Goal: Use online tool/utility: Utilize a website feature to perform a specific function

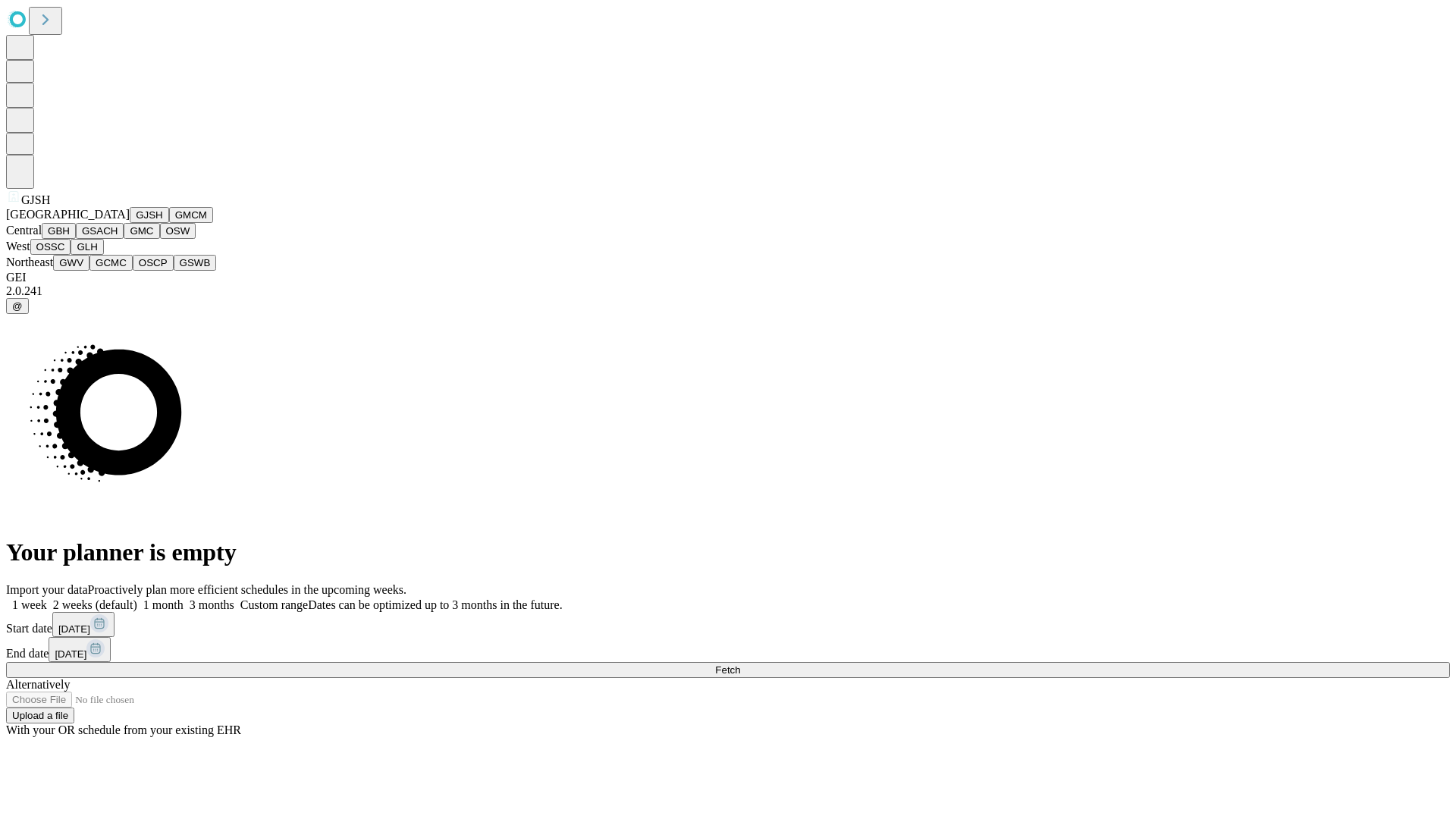
click at [130, 223] on button "GJSH" at bounding box center [149, 215] width 39 height 16
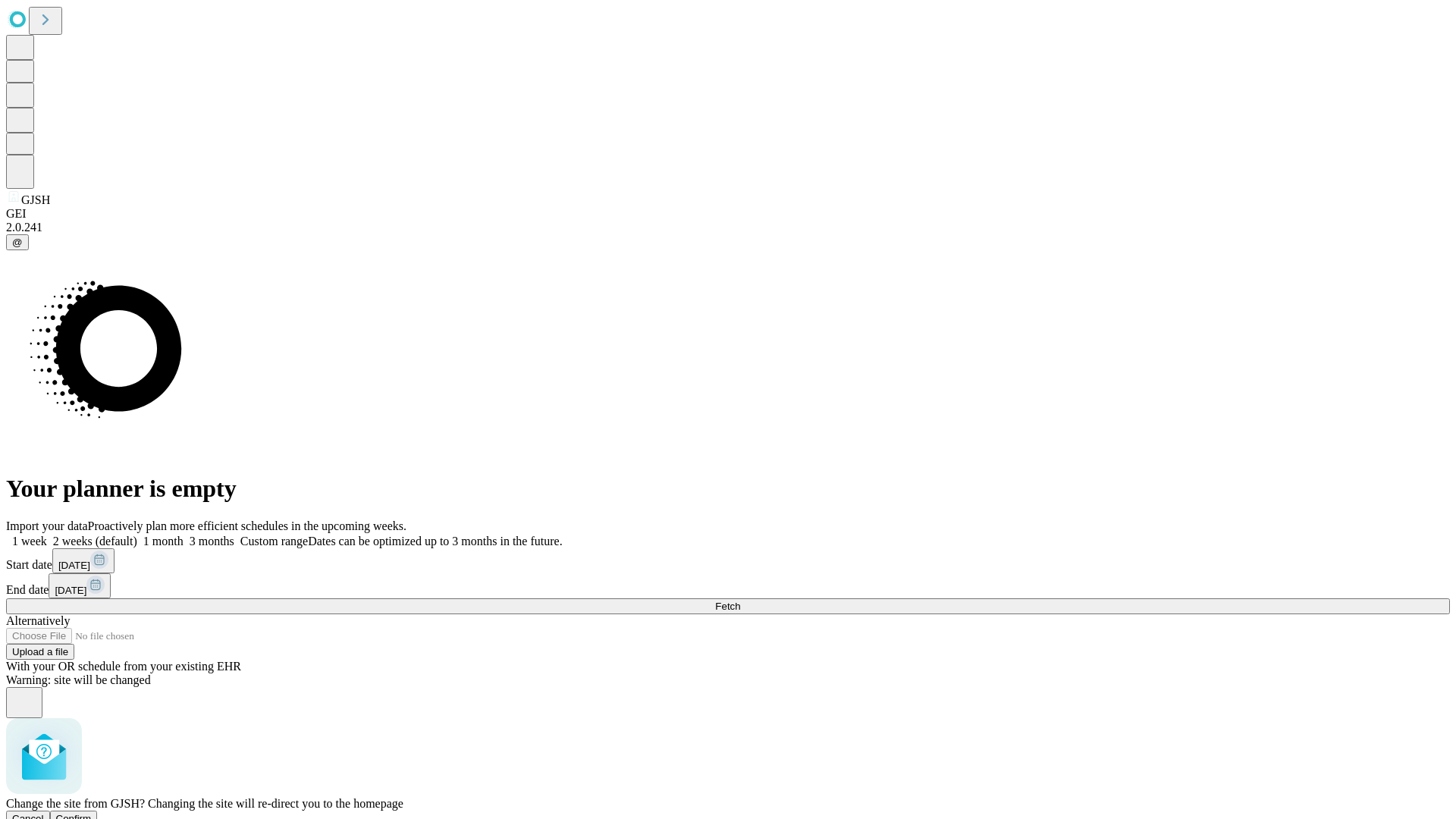
click at [92, 813] on span "Confirm" at bounding box center [74, 818] width 36 height 12
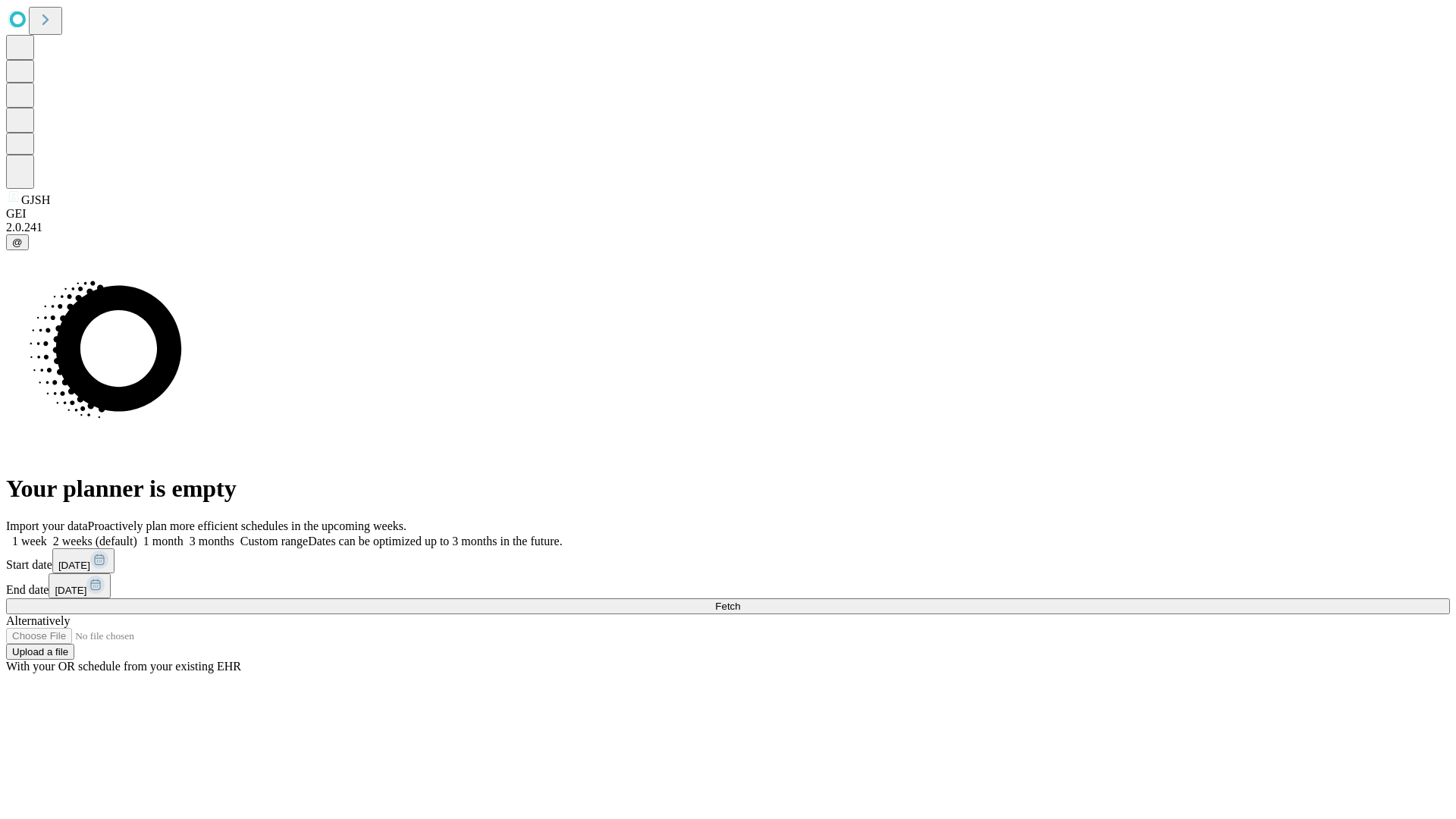
click at [47, 534] on label "1 week" at bounding box center [27, 541] width 41 height 13
click at [740, 601] on span "Fetch" at bounding box center [728, 606] width 25 height 12
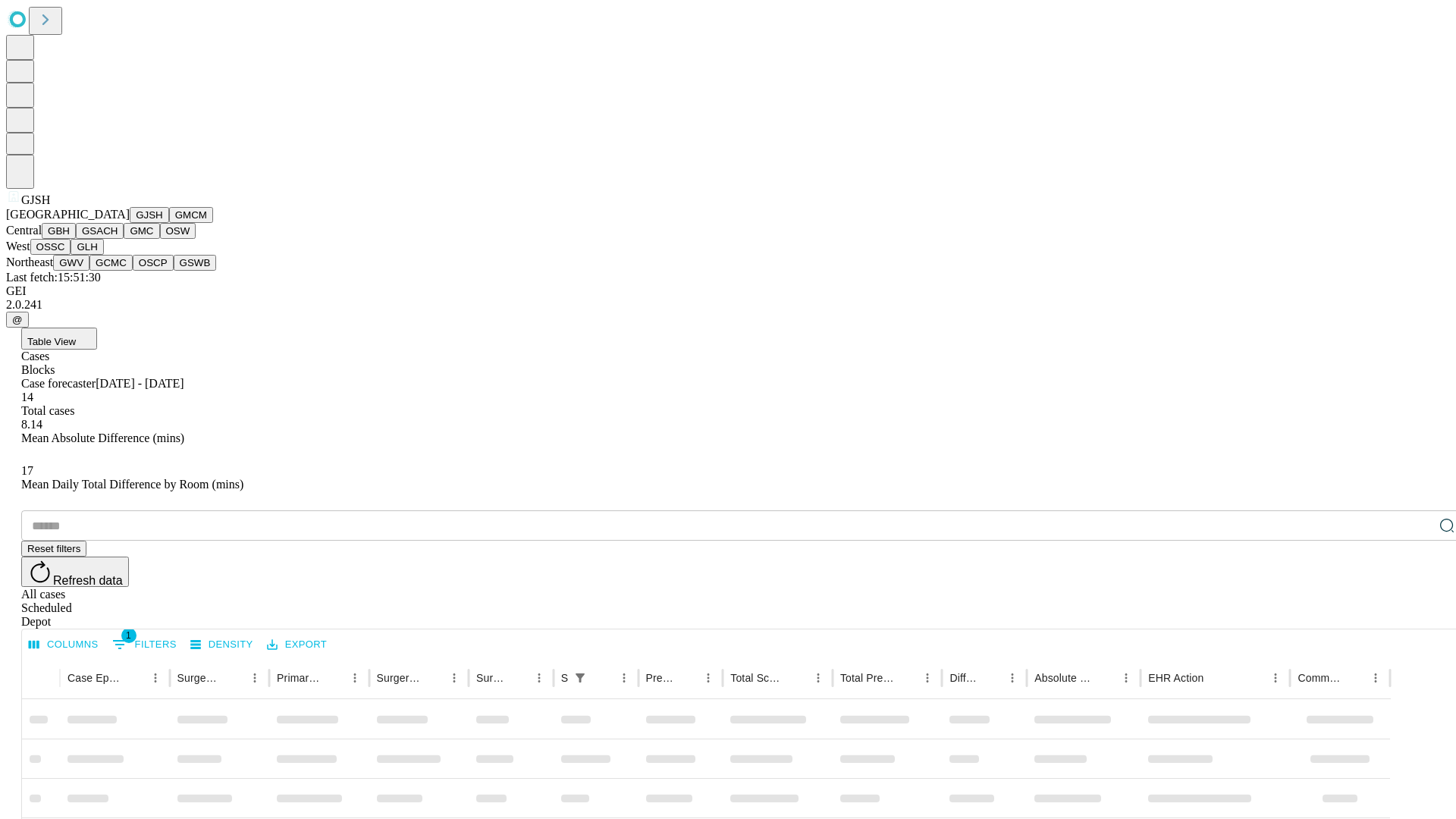
click at [169, 223] on button "GMCM" at bounding box center [191, 215] width 44 height 16
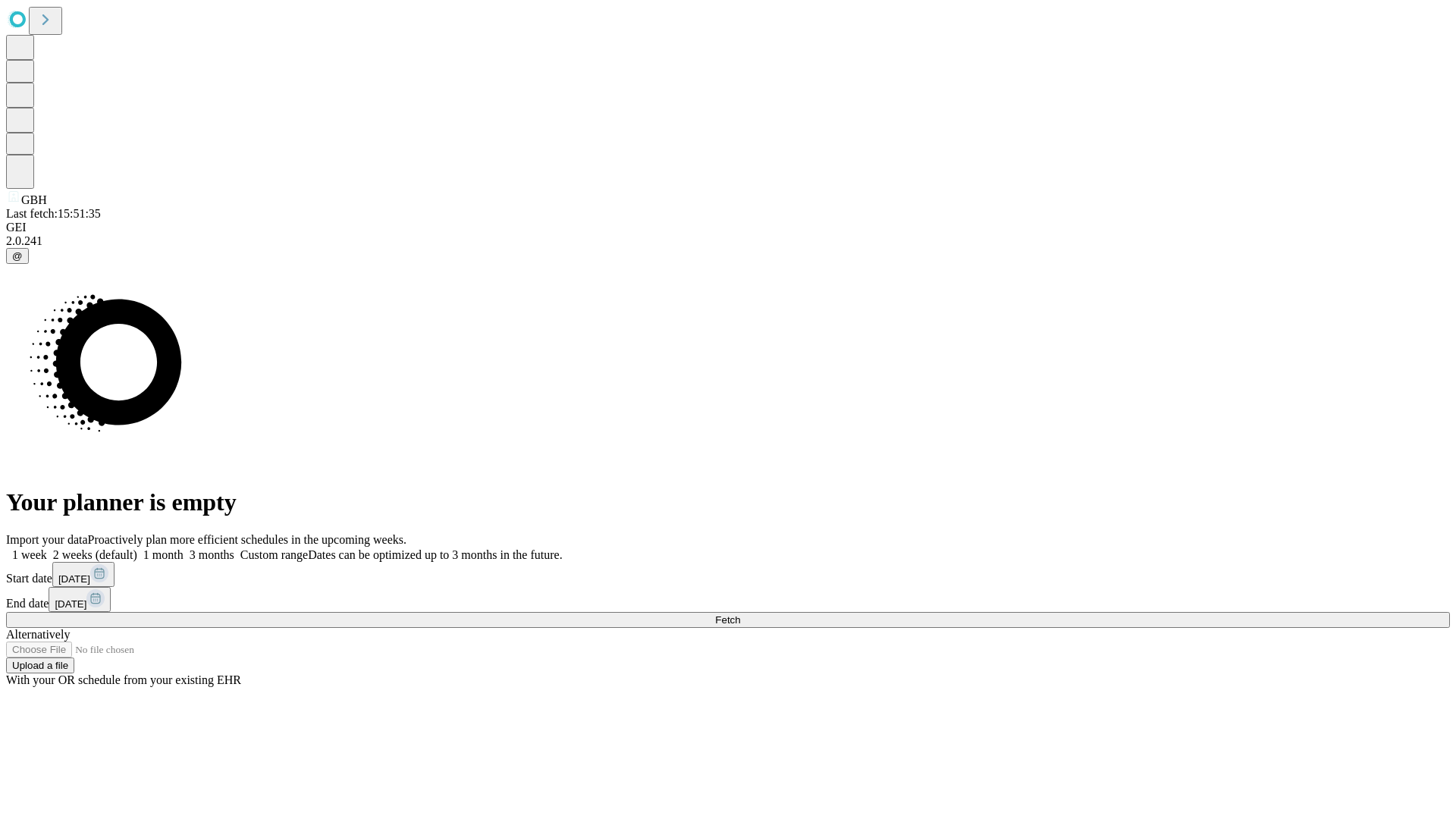
click at [47, 548] on label "1 week" at bounding box center [27, 555] width 41 height 13
click at [740, 614] on span "Fetch" at bounding box center [728, 620] width 25 height 12
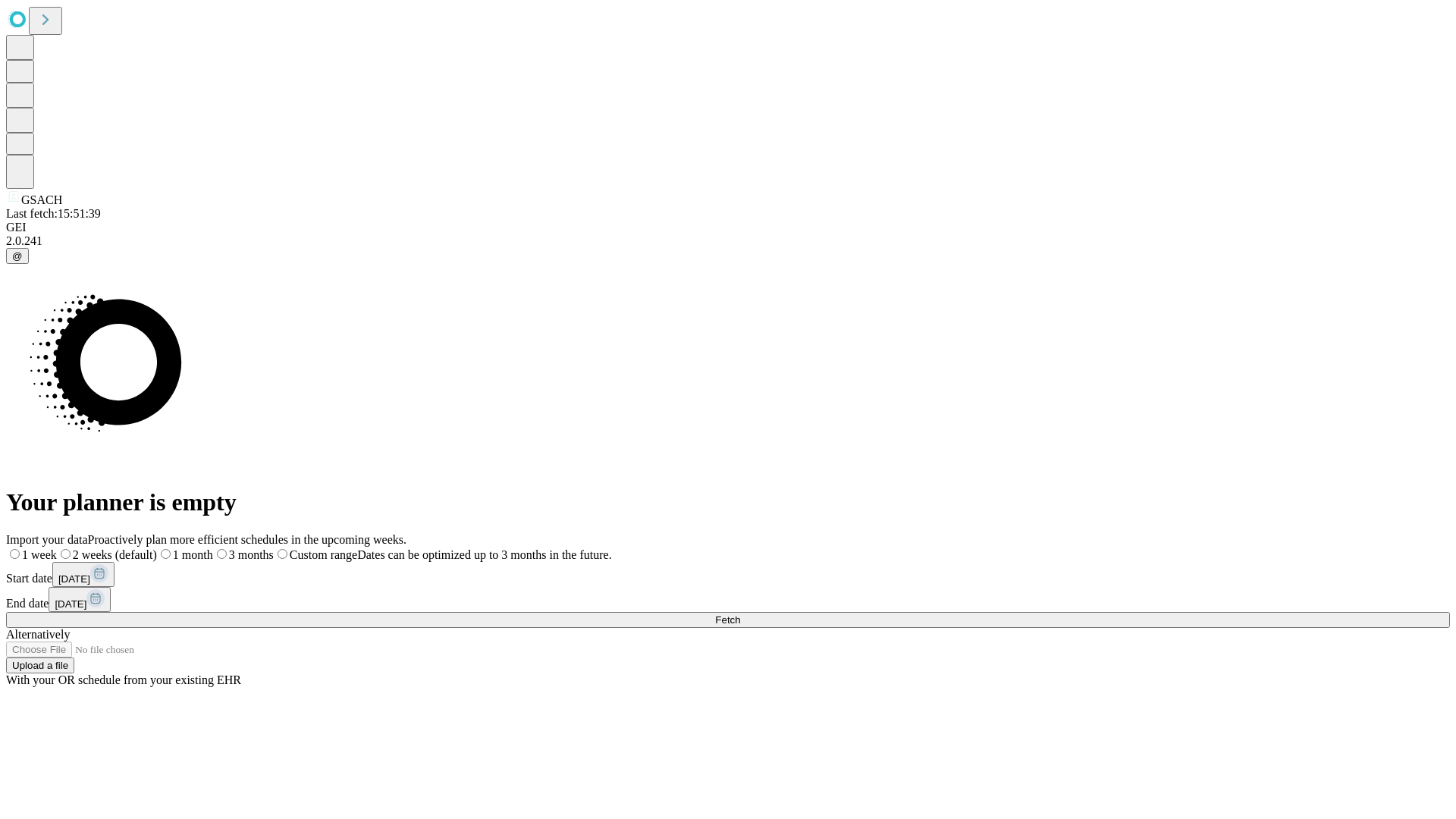
click at [57, 548] on label "1 week" at bounding box center [31, 555] width 51 height 13
click at [740, 614] on span "Fetch" at bounding box center [728, 620] width 25 height 12
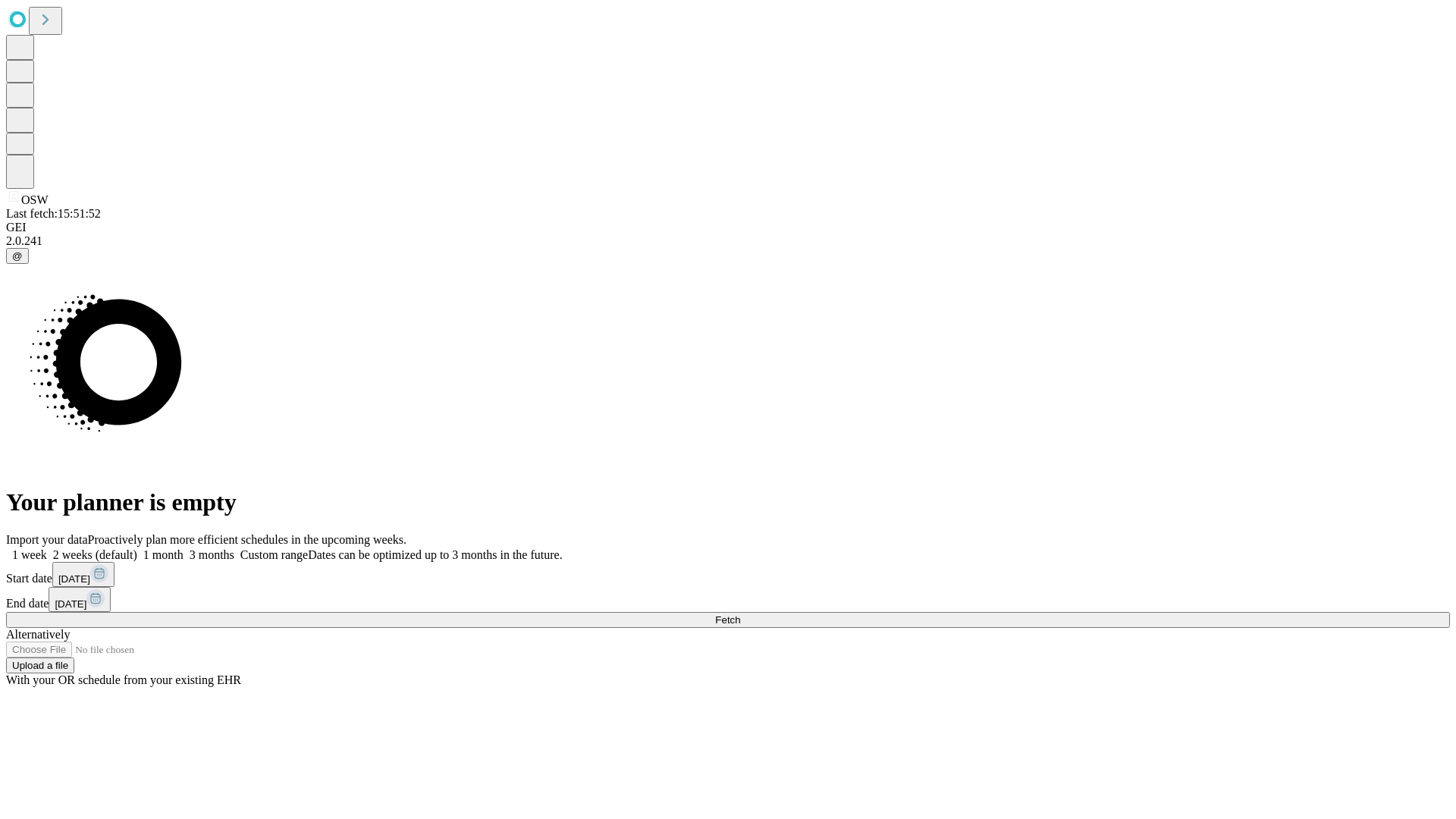
click at [47, 548] on label "1 week" at bounding box center [27, 555] width 41 height 13
click at [740, 614] on span "Fetch" at bounding box center [728, 620] width 25 height 12
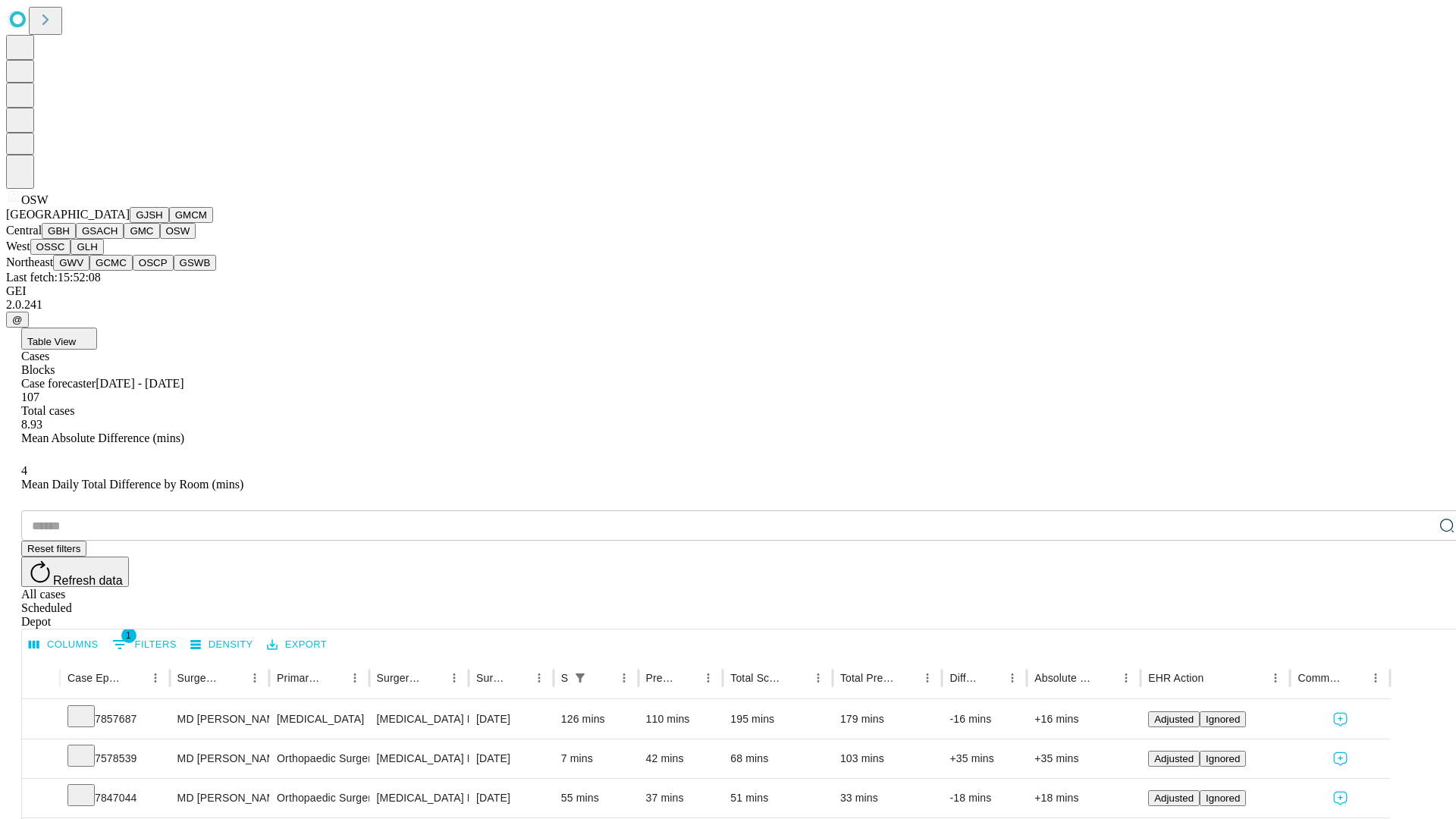
click at [71, 255] on button "OSSC" at bounding box center [51, 246] width 41 height 16
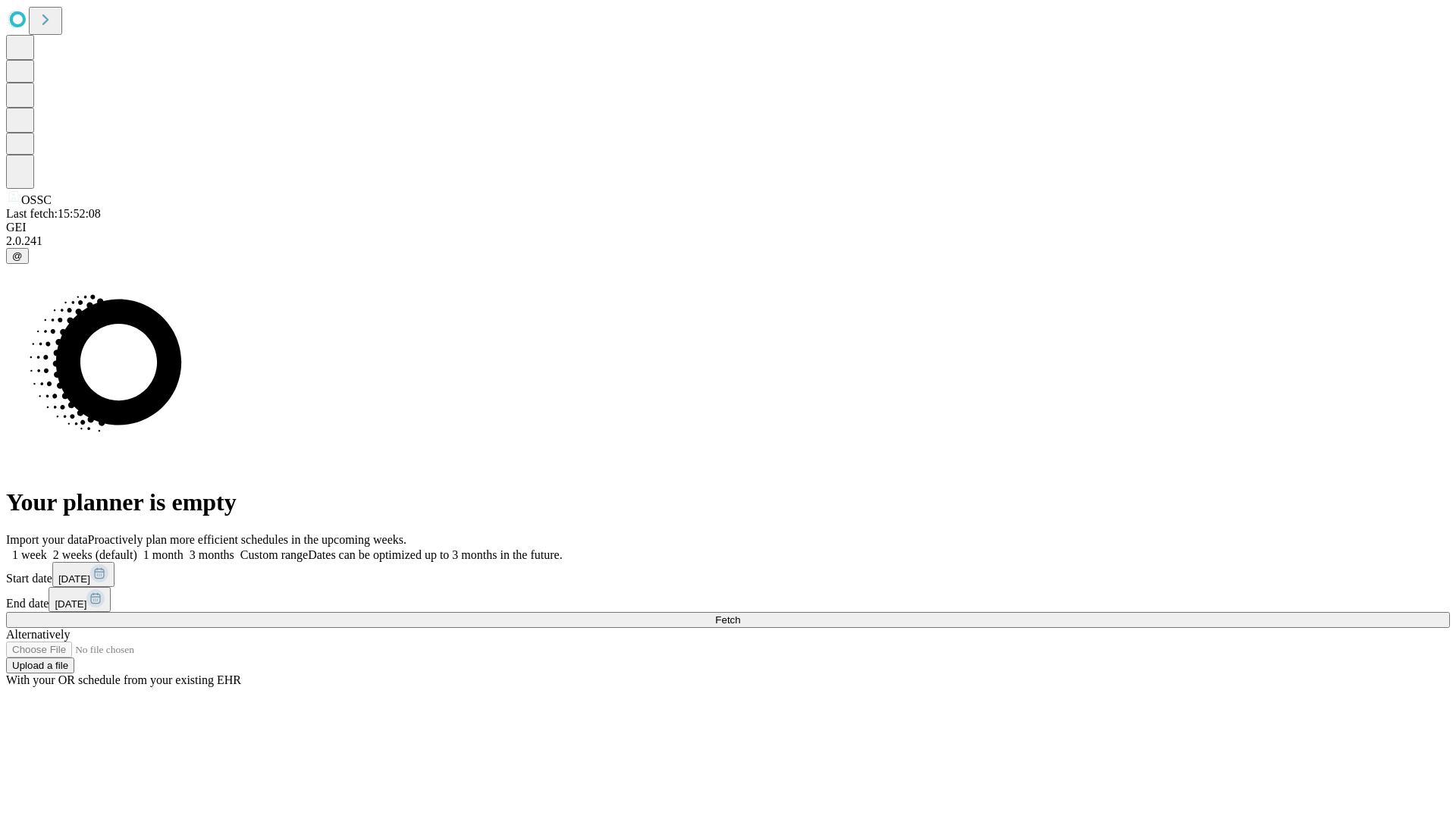
click at [47, 548] on label "1 week" at bounding box center [27, 555] width 41 height 13
click at [740, 614] on span "Fetch" at bounding box center [728, 620] width 25 height 12
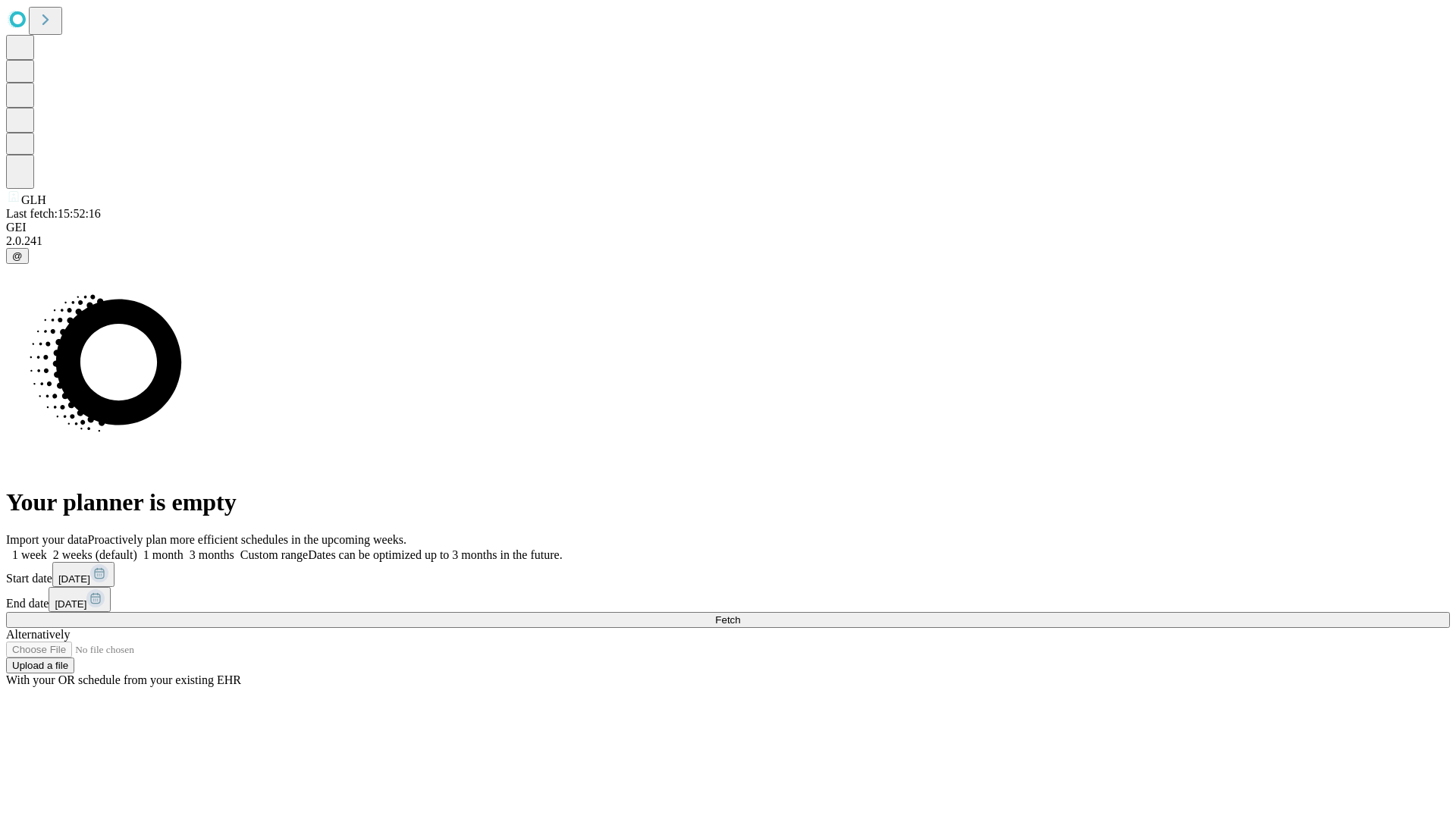
click at [47, 548] on label "1 week" at bounding box center [27, 555] width 41 height 13
click at [740, 614] on span "Fetch" at bounding box center [728, 620] width 25 height 12
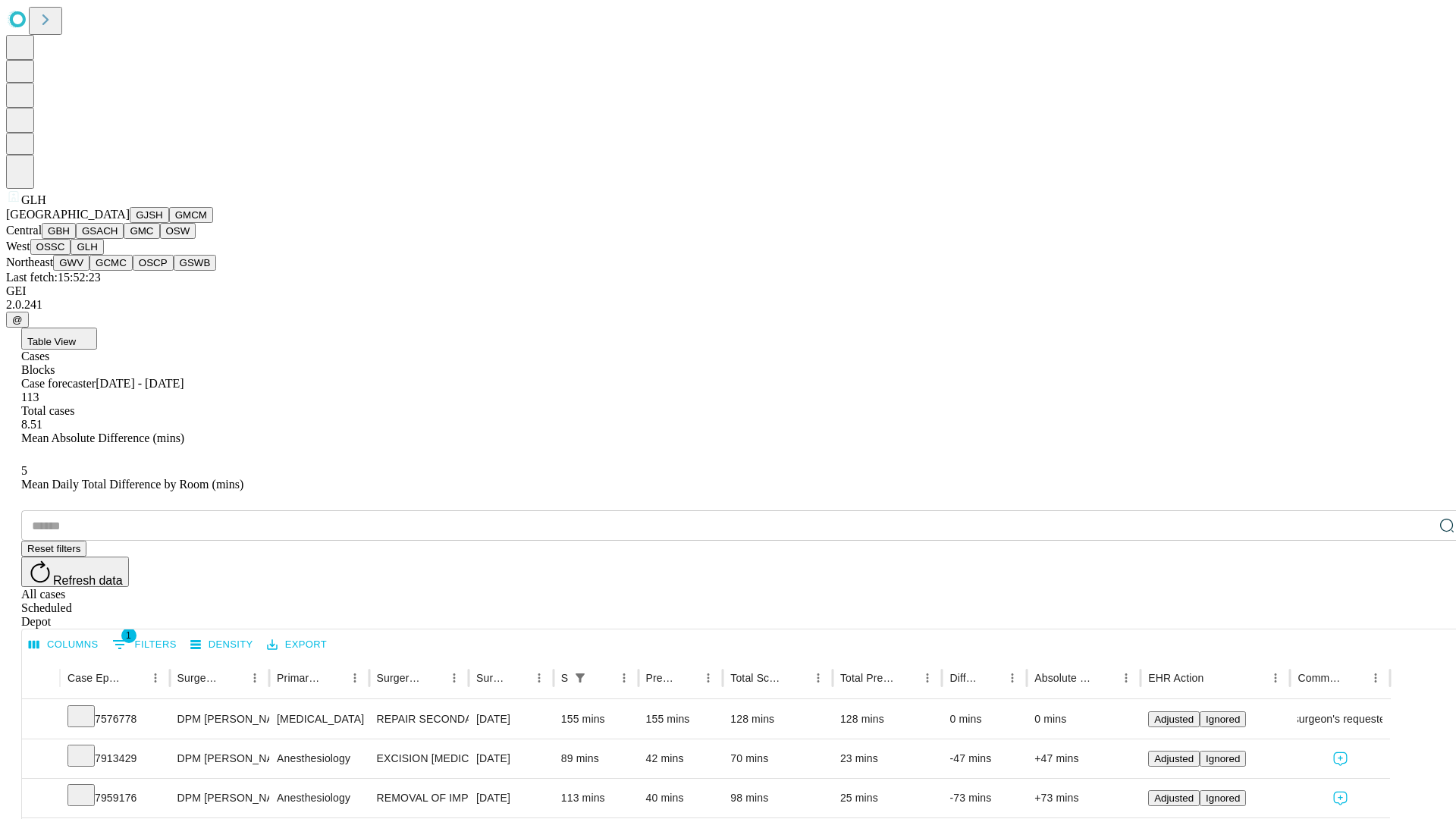
click at [89, 271] on button "GWV" at bounding box center [71, 263] width 37 height 16
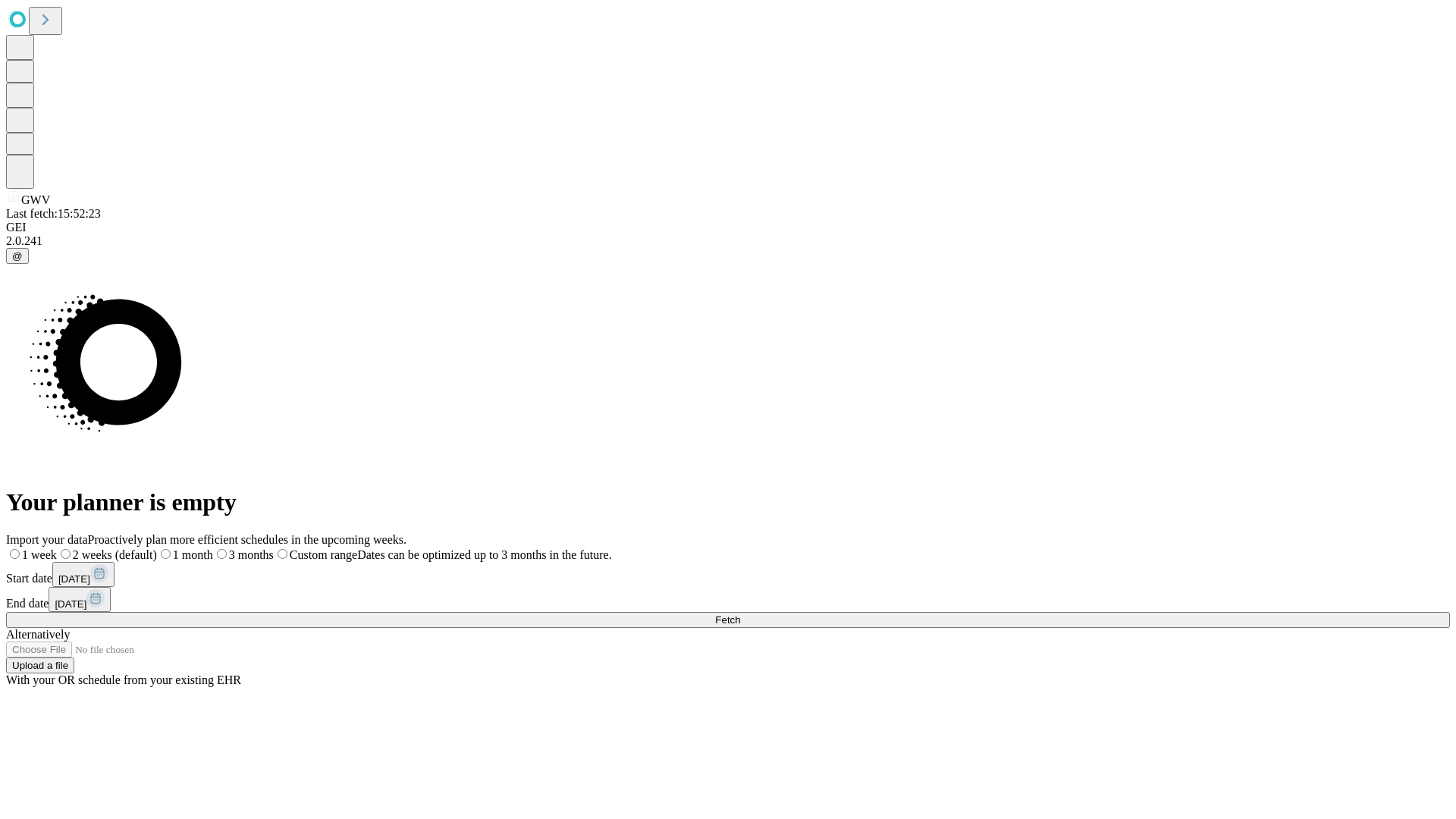
click at [57, 548] on label "1 week" at bounding box center [31, 555] width 51 height 13
click at [740, 614] on span "Fetch" at bounding box center [728, 620] width 25 height 12
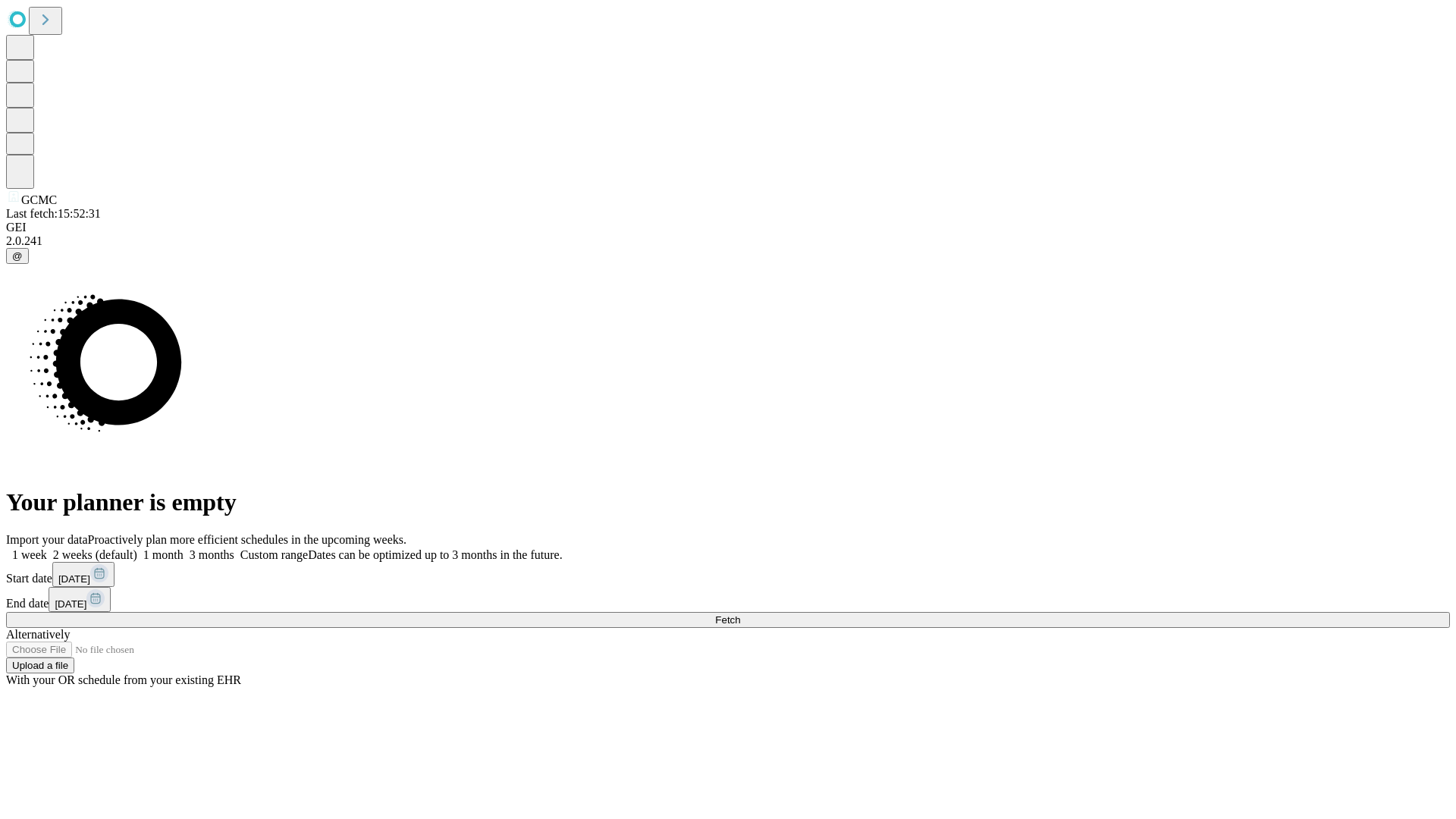
click at [740, 614] on span "Fetch" at bounding box center [728, 620] width 25 height 12
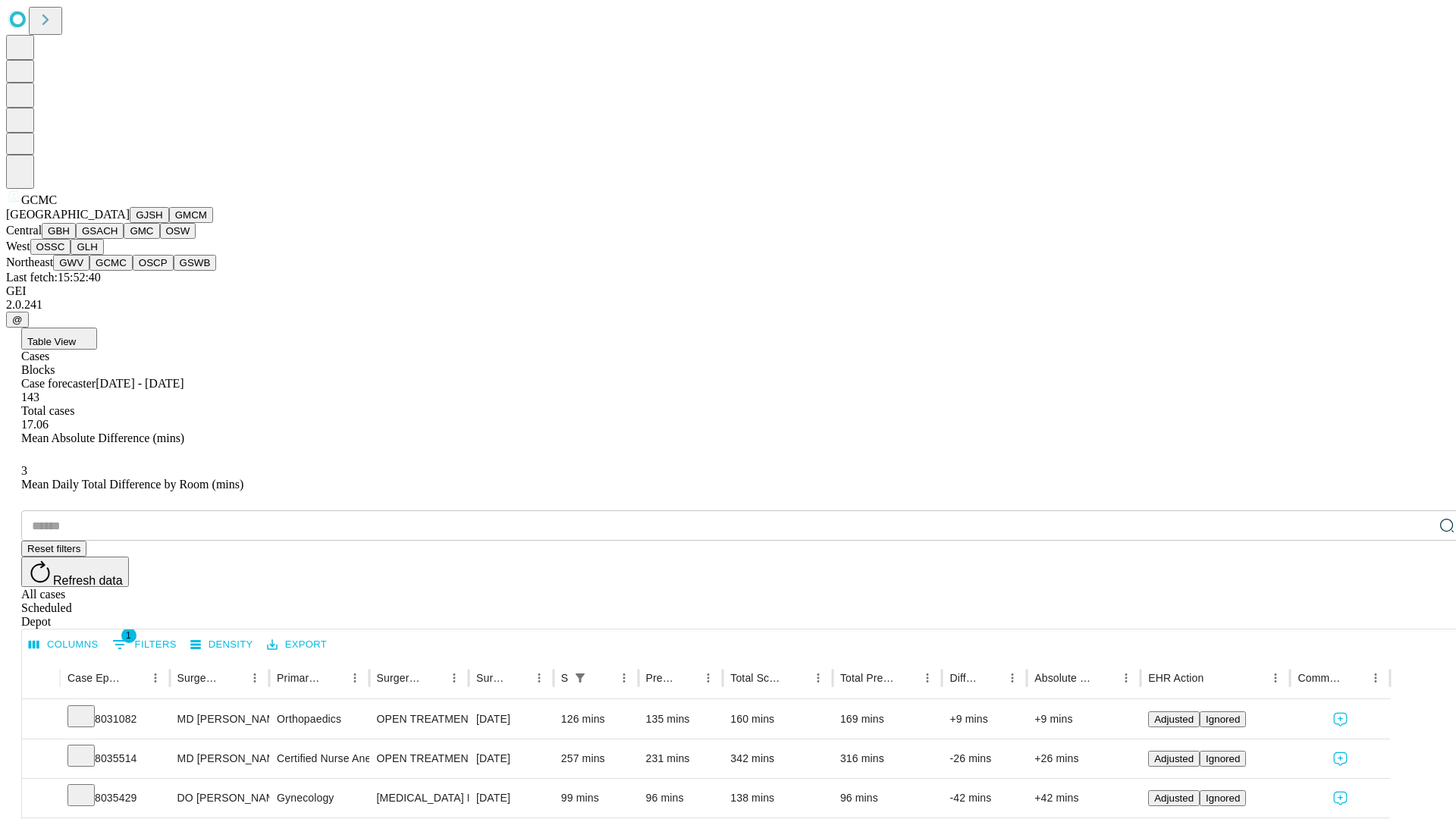
click at [133, 271] on button "OSCP" at bounding box center [153, 263] width 41 height 16
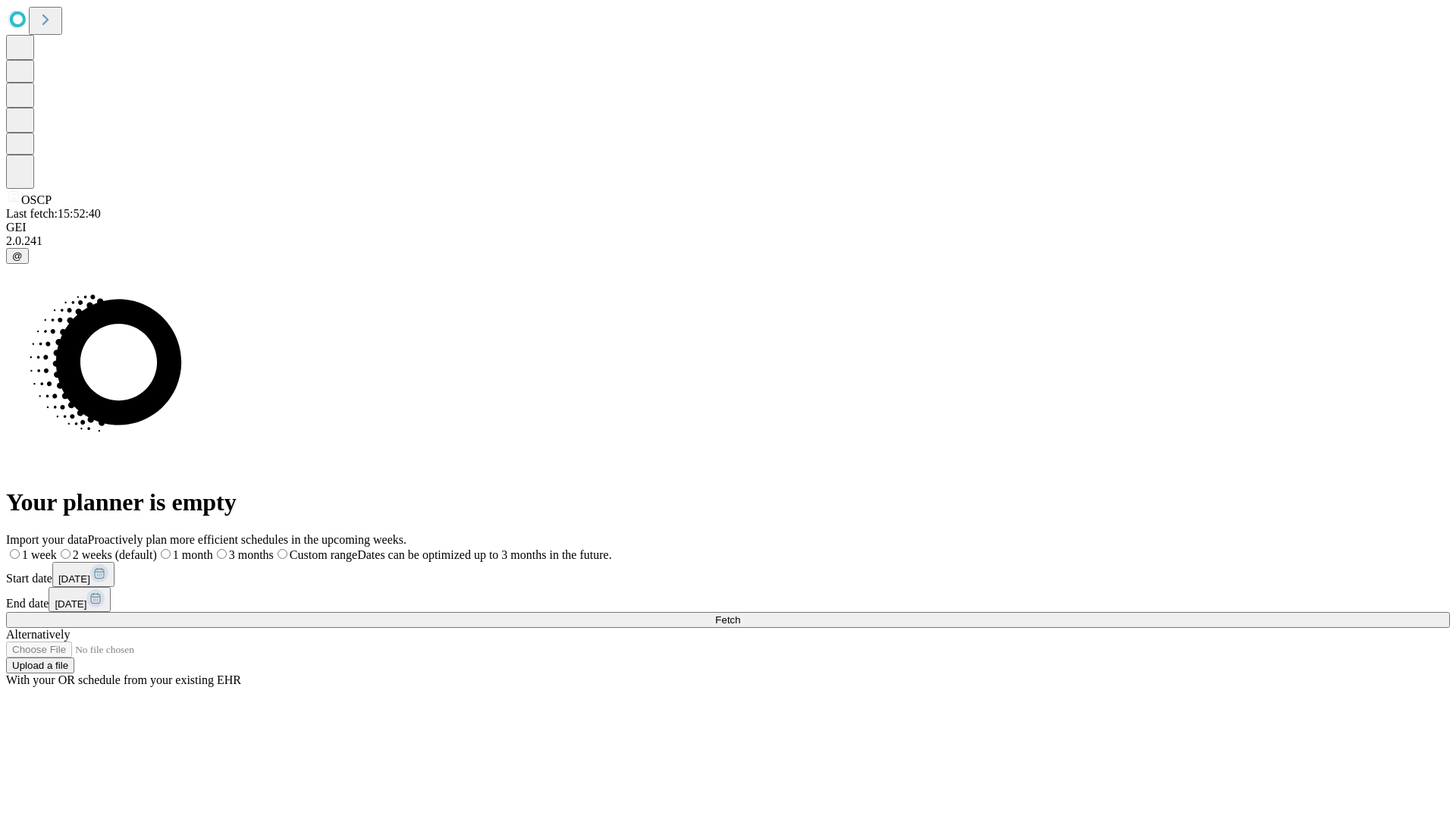
click at [57, 548] on label "1 week" at bounding box center [31, 555] width 51 height 13
click at [740, 614] on span "Fetch" at bounding box center [728, 620] width 25 height 12
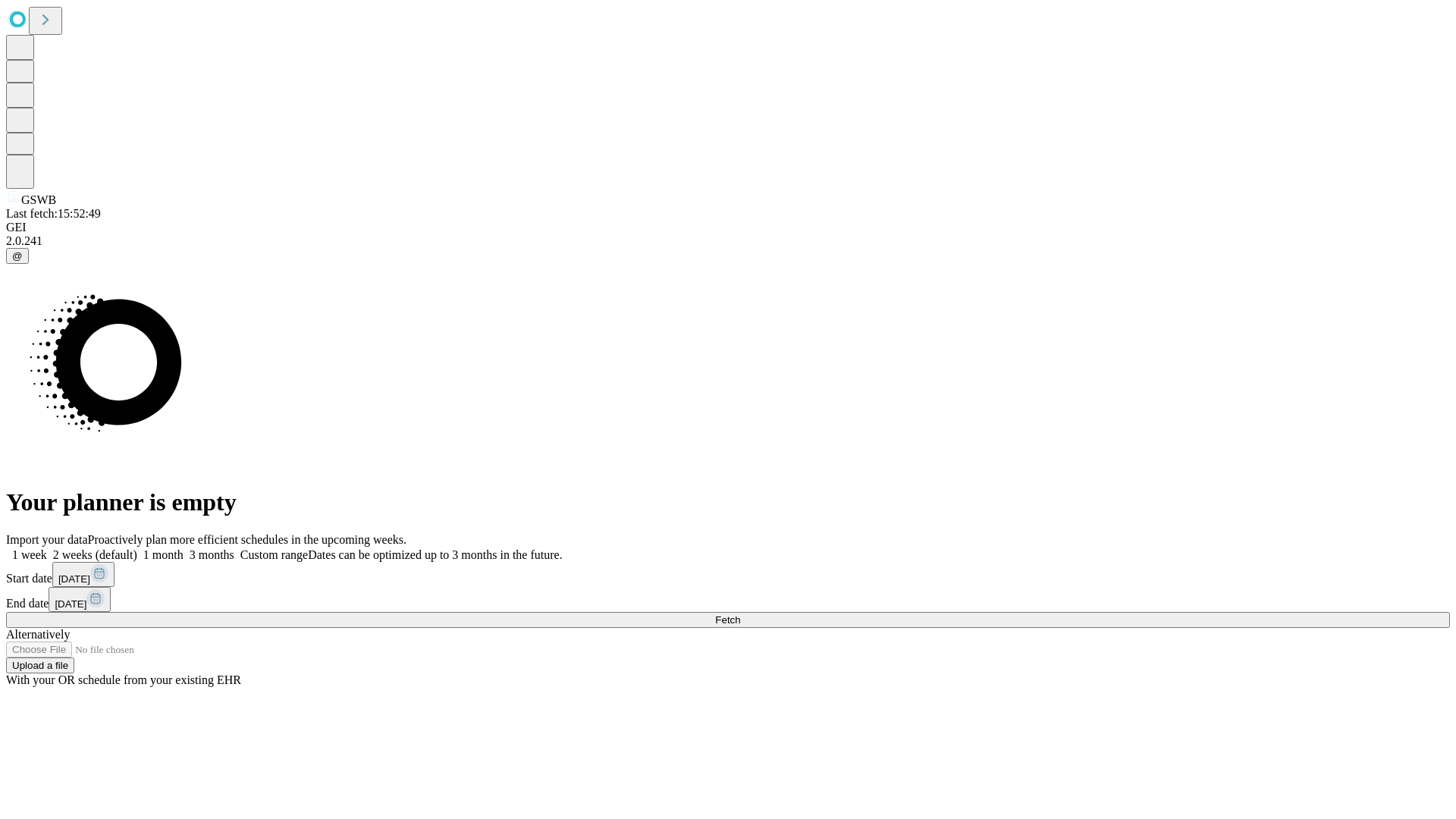
click at [740, 614] on span "Fetch" at bounding box center [728, 620] width 25 height 12
